Goal: Task Accomplishment & Management: Use online tool/utility

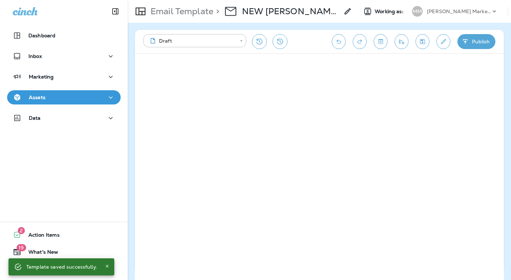
click at [445, 15] on div "[PERSON_NAME] Marketing" at bounding box center [459, 11] width 64 height 11
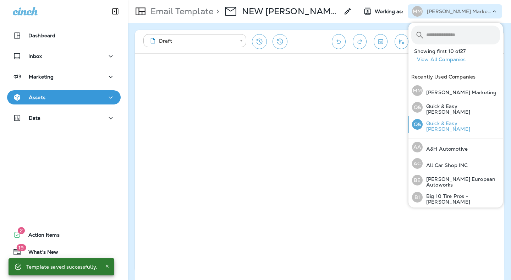
click at [442, 127] on p "Quick & Easy [PERSON_NAME]" at bounding box center [461, 125] width 77 height 11
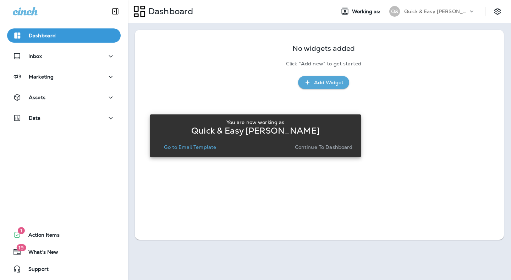
click at [192, 149] on p "Go to Email Template" at bounding box center [190, 147] width 52 height 6
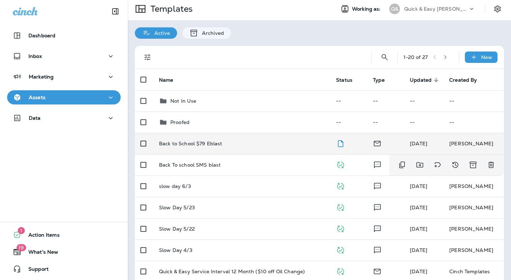
scroll to position [3, 0]
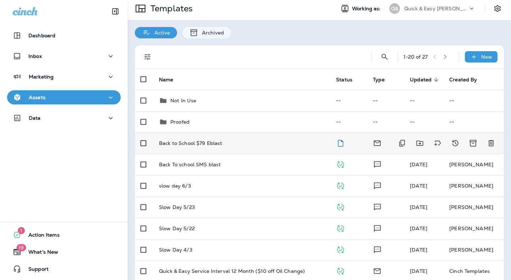
click at [227, 142] on div "Back to School $79 Eblast" at bounding box center [242, 143] width 166 height 6
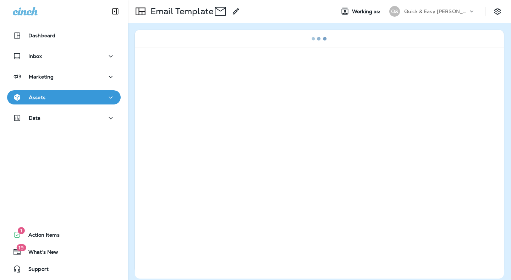
click at [227, 142] on div at bounding box center [319, 163] width 369 height 231
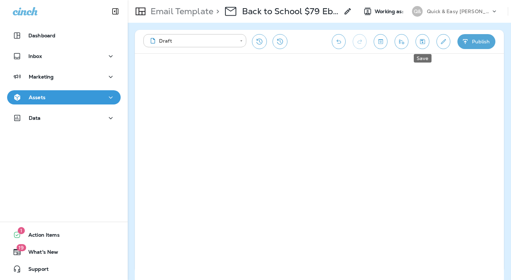
click at [426, 43] on icon "Save" at bounding box center [422, 41] width 7 height 7
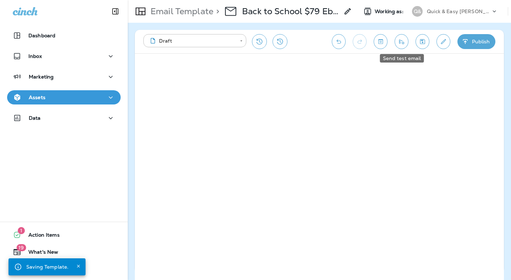
click at [401, 41] on icon "Send test email" at bounding box center [401, 41] width 7 height 7
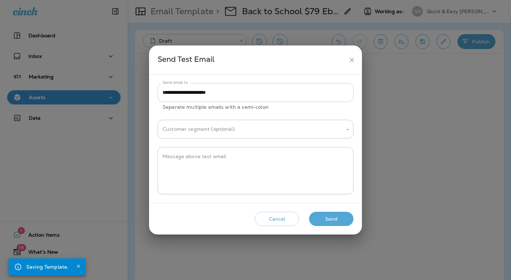
click at [275, 93] on input "**********" at bounding box center [256, 92] width 196 height 19
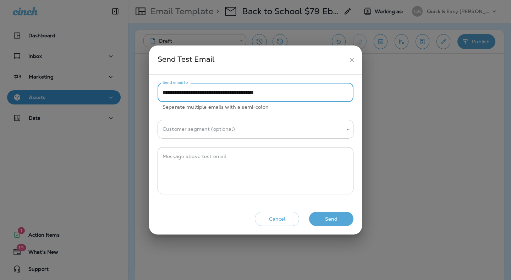
type input "**********"
click at [321, 221] on button "Send" at bounding box center [331, 219] width 44 height 15
